Goal: Information Seeking & Learning: Learn about a topic

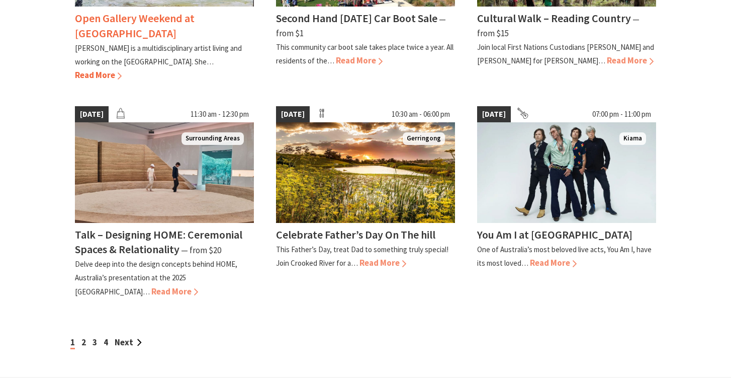
scroll to position [872, 0]
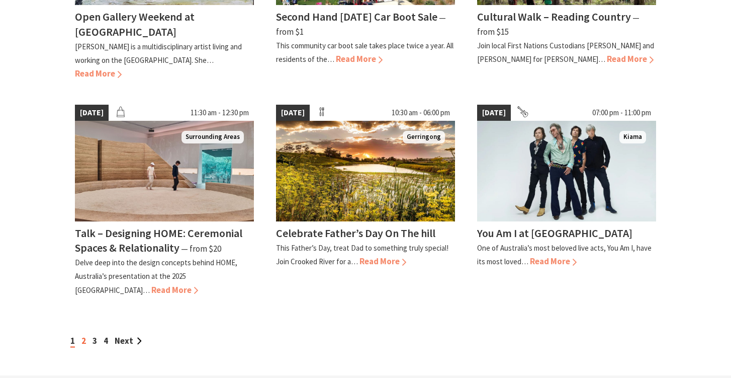
click at [84, 335] on link "2" at bounding box center [83, 340] width 5 height 11
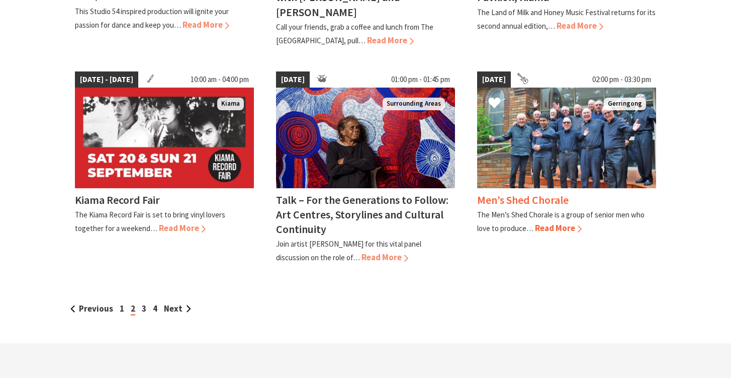
scroll to position [1034, 0]
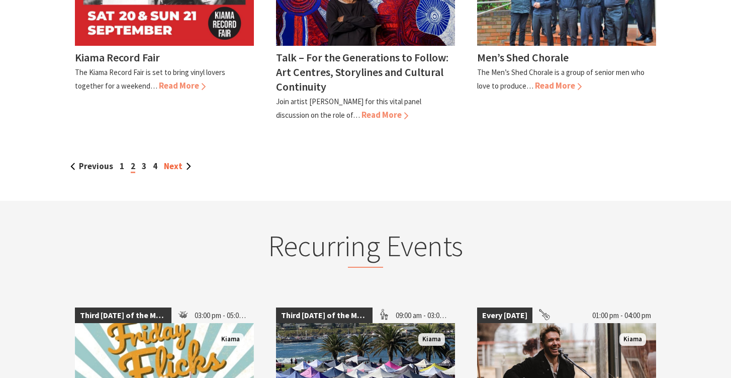
click at [179, 160] on link "Next" at bounding box center [177, 165] width 27 height 11
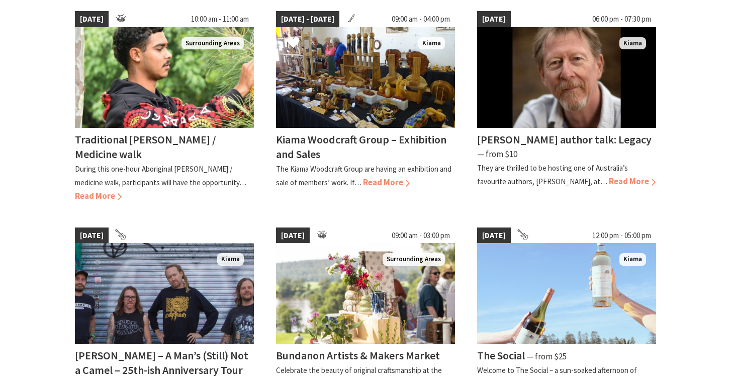
scroll to position [556, 0]
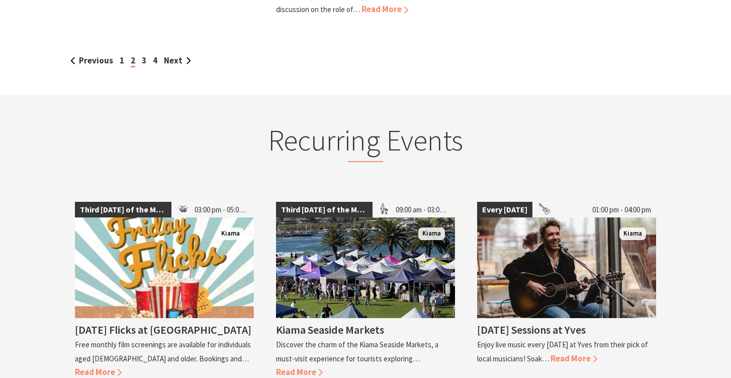
scroll to position [1157, 0]
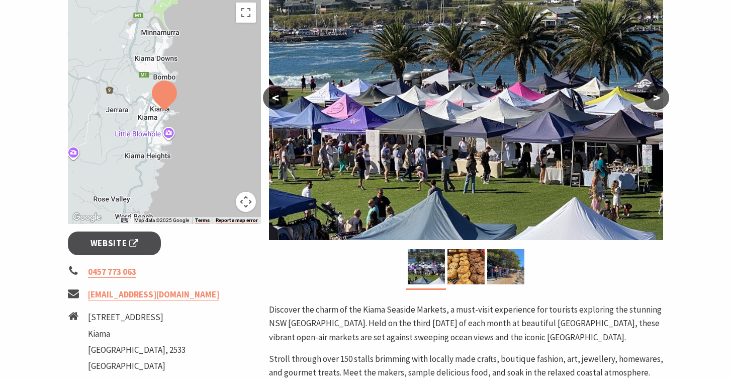
scroll to position [570, 0]
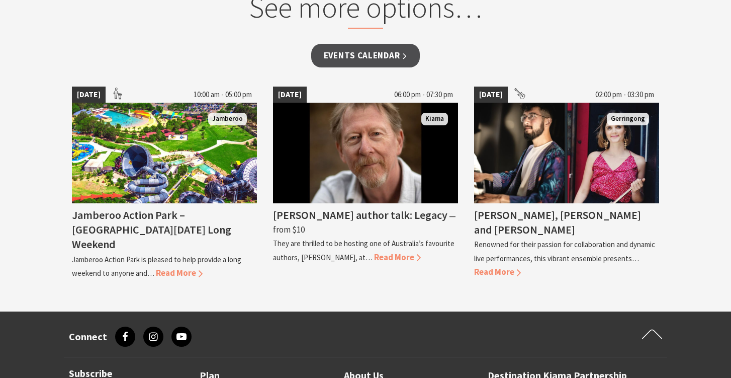
scroll to position [870, 0]
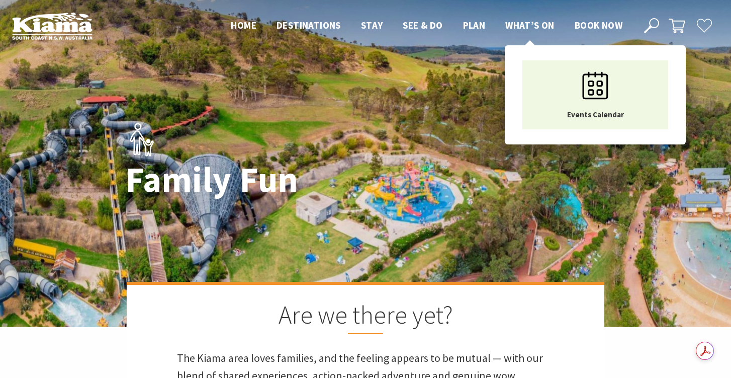
click at [530, 28] on span "What’s On" at bounding box center [530, 25] width 49 height 12
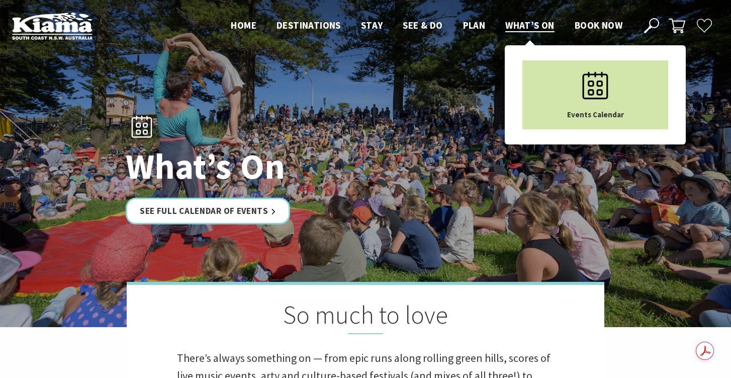
click at [574, 81] on icon "Main Menu" at bounding box center [595, 85] width 50 height 50
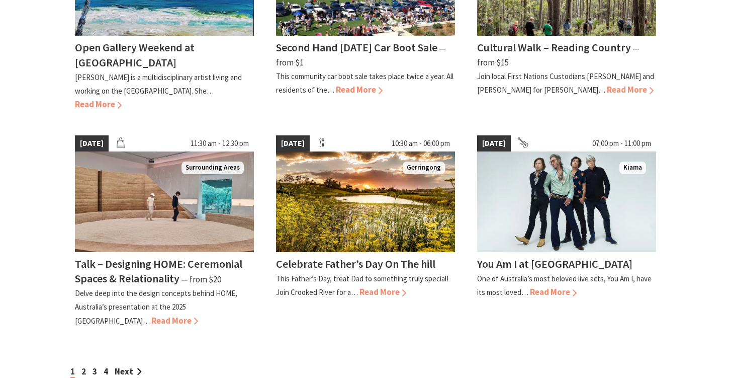
scroll to position [976, 0]
